Goal: Information Seeking & Learning: Learn about a topic

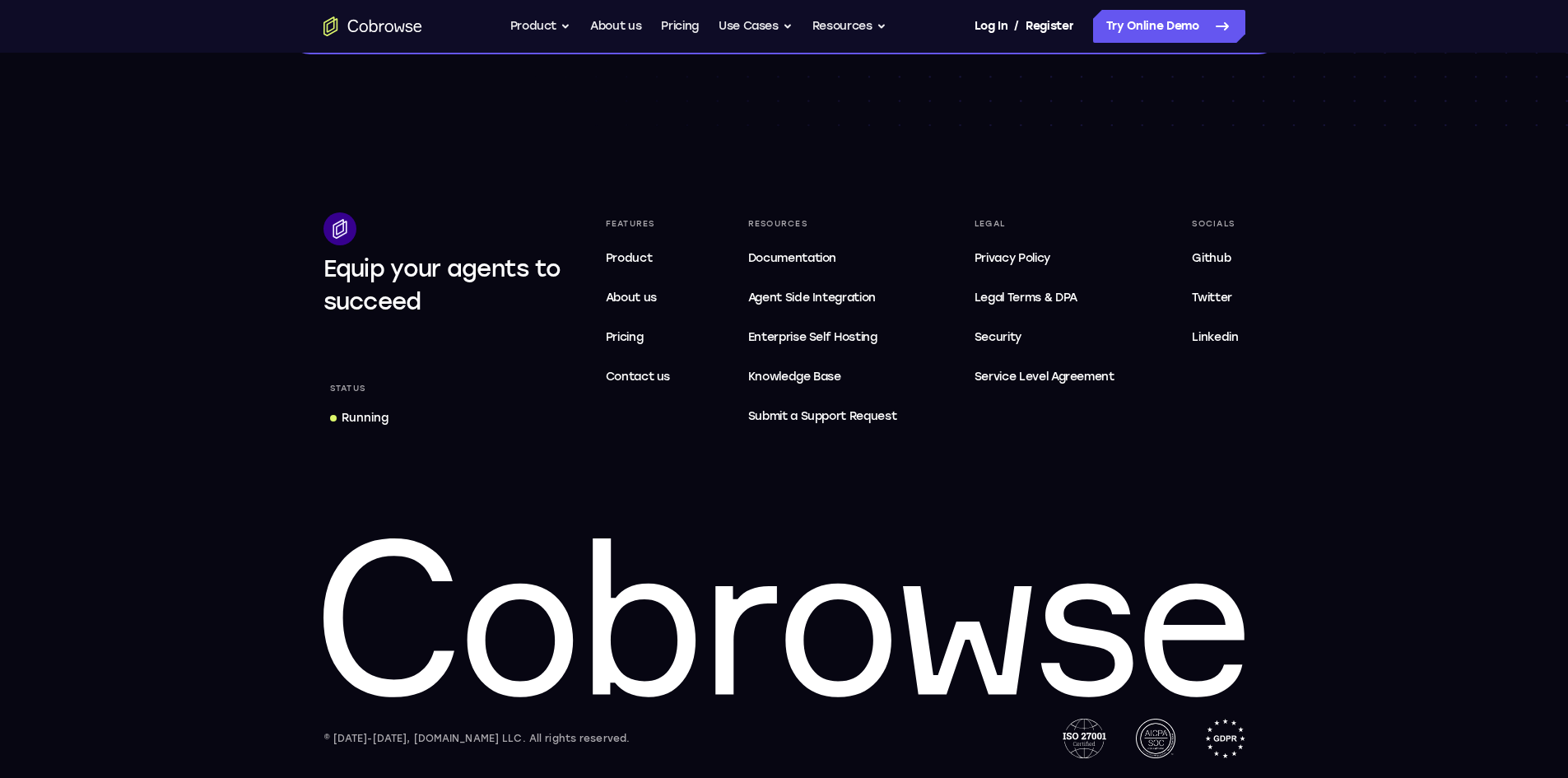
scroll to position [4910, 0]
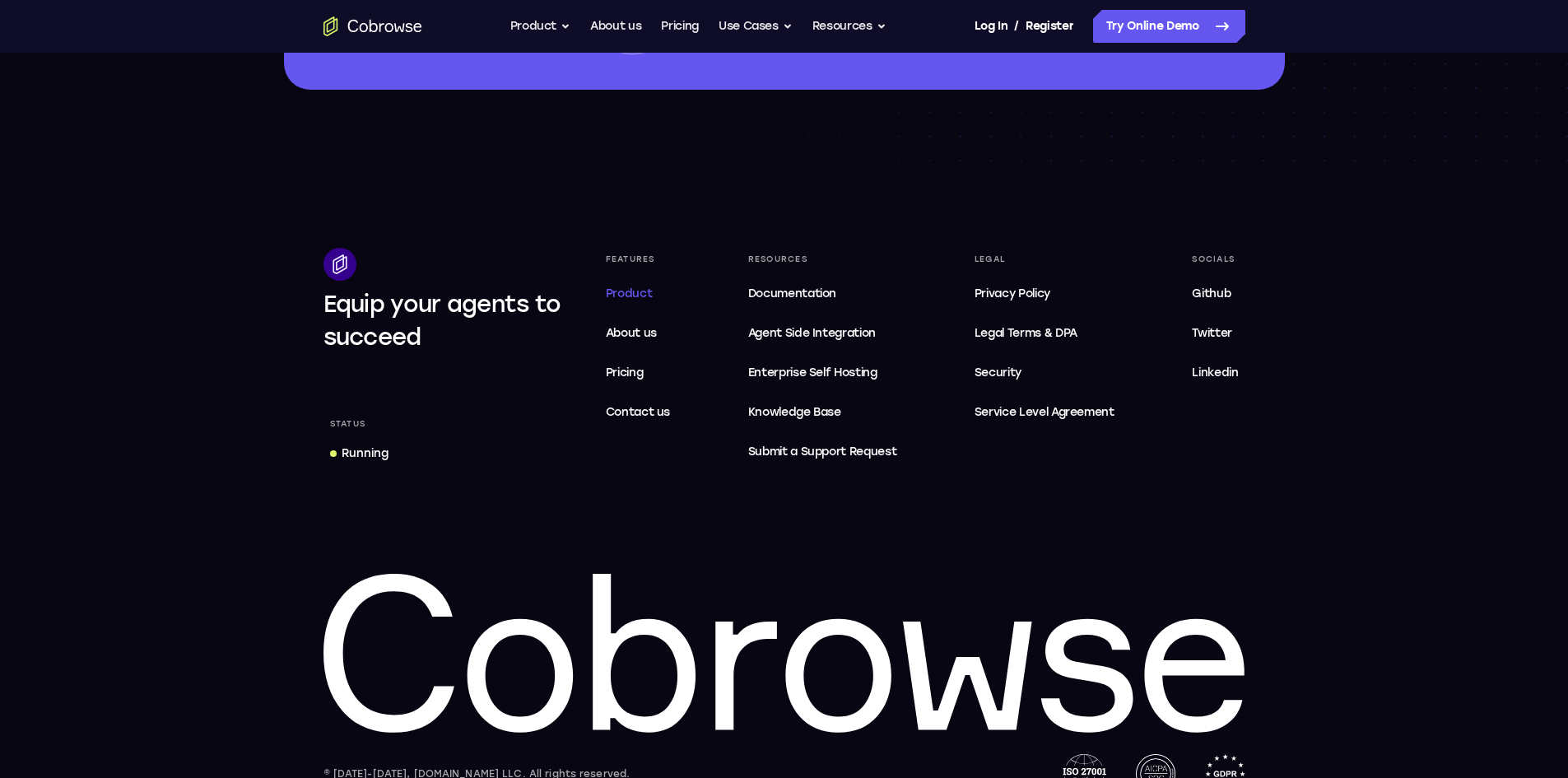
click at [640, 301] on span "Product" at bounding box center [629, 293] width 47 height 14
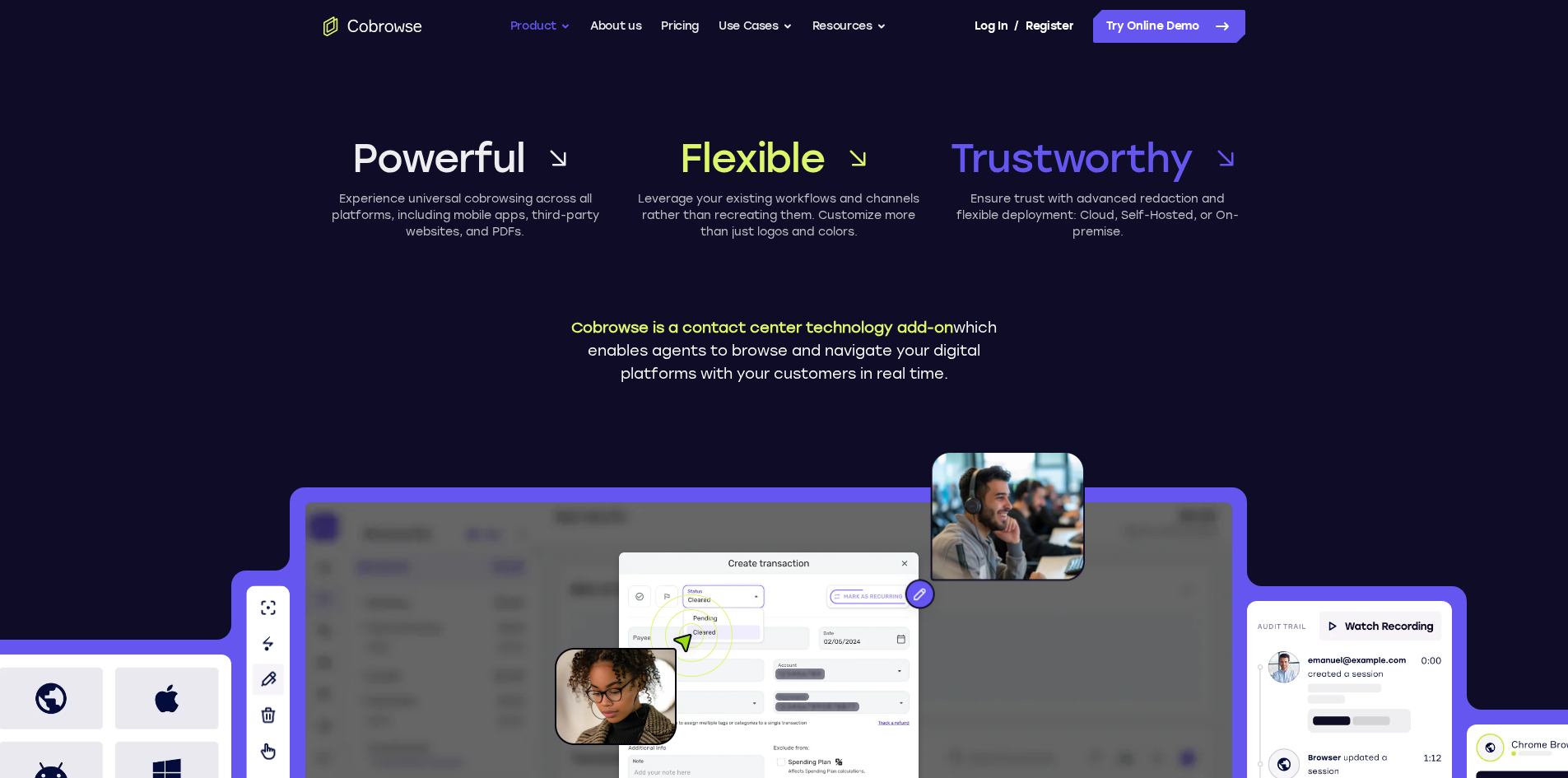
click at [547, 18] on button "Product" at bounding box center [541, 26] width 61 height 33
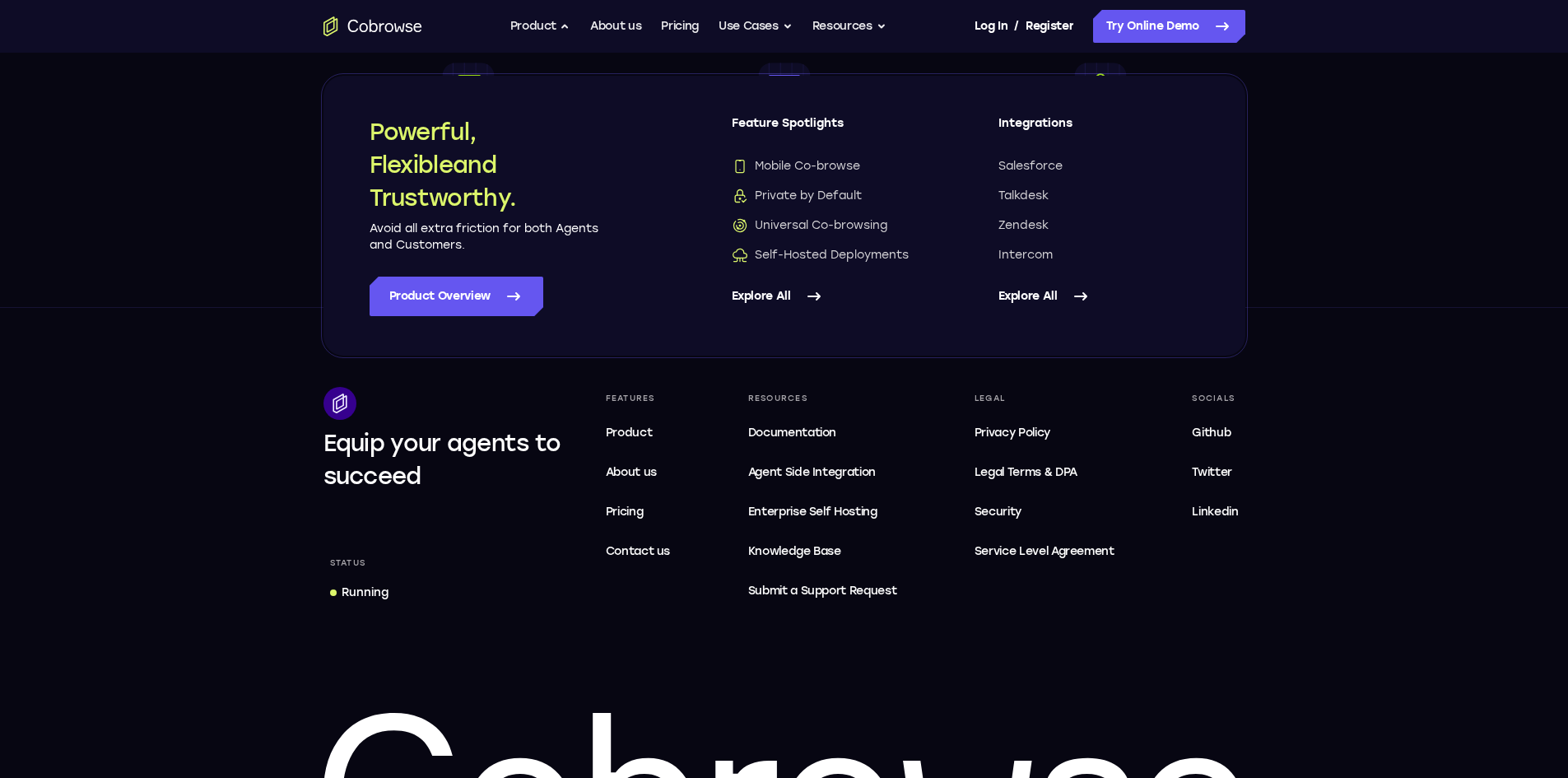
scroll to position [6257, 0]
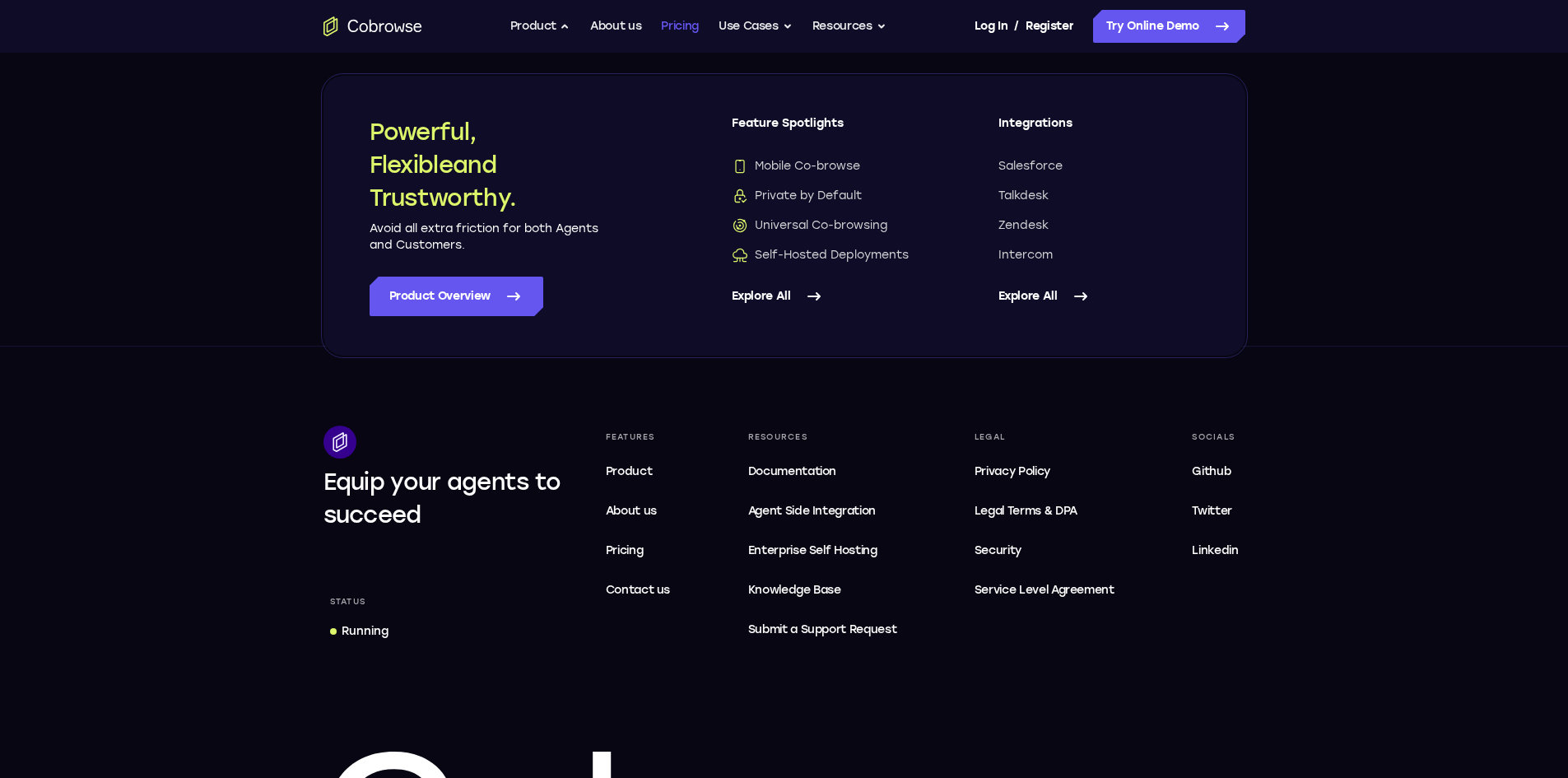
click at [678, 21] on link "Pricing" at bounding box center [680, 26] width 38 height 33
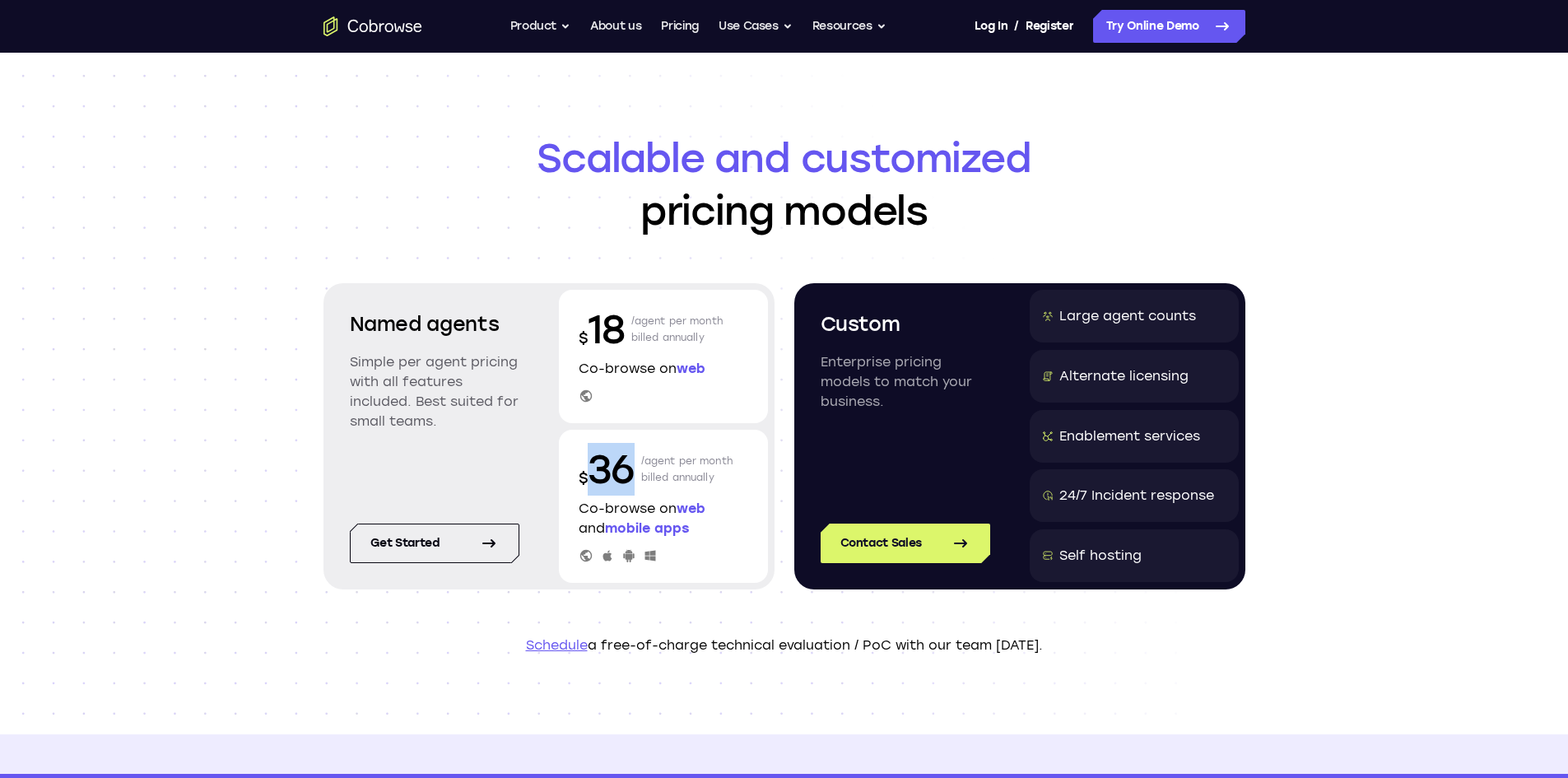
drag, startPoint x: 631, startPoint y: 470, endPoint x: 590, endPoint y: 468, distance: 41.0
click at [590, 468] on p "$ 36" at bounding box center [607, 469] width 56 height 52
click at [256, 118] on div "Scalable and customized pricing models Named agents Simple per agent pricing wi…" at bounding box center [784, 393] width 1568 height 682
